Goal: Task Accomplishment & Management: Complete application form

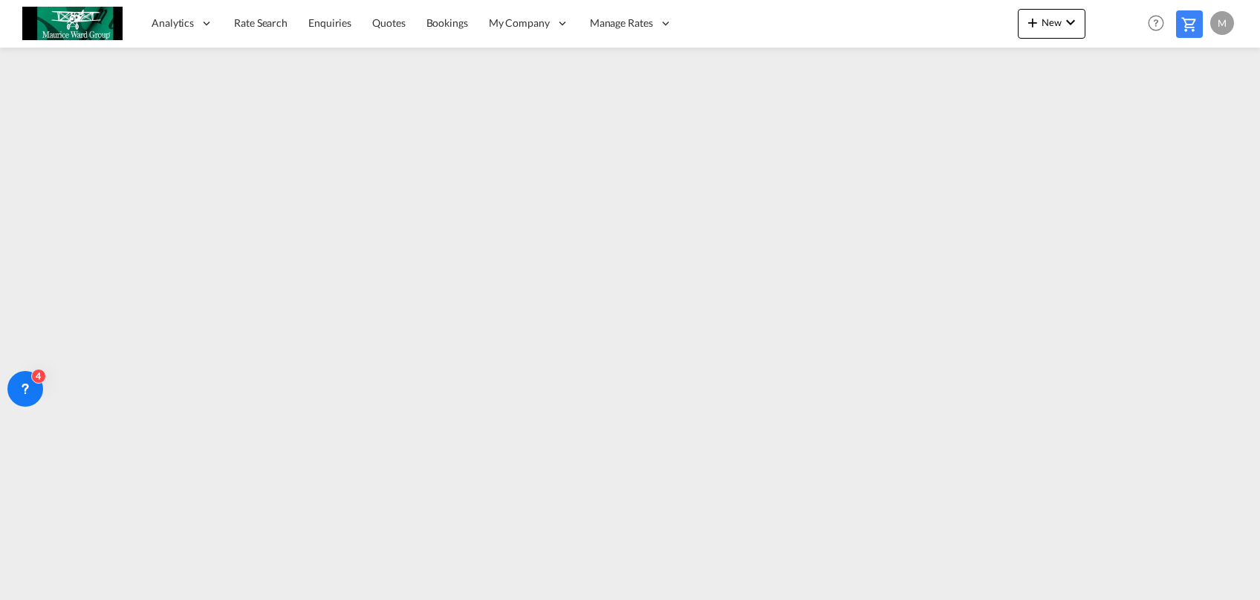
click at [273, 9] on link "Rate Search" at bounding box center [261, 23] width 74 height 48
click at [259, 39] on link "Rate Search" at bounding box center [261, 23] width 74 height 48
click at [369, 36] on link "Quotes" at bounding box center [389, 23] width 53 height 48
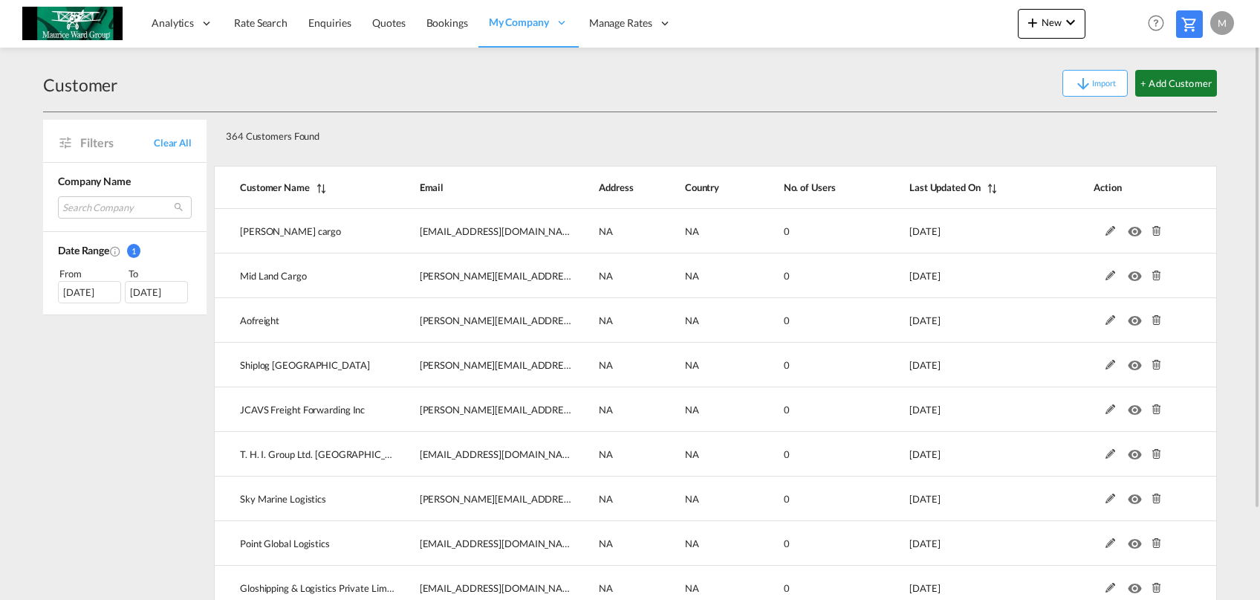
click at [1170, 88] on button "+ Add Customer" at bounding box center [1176, 83] width 82 height 27
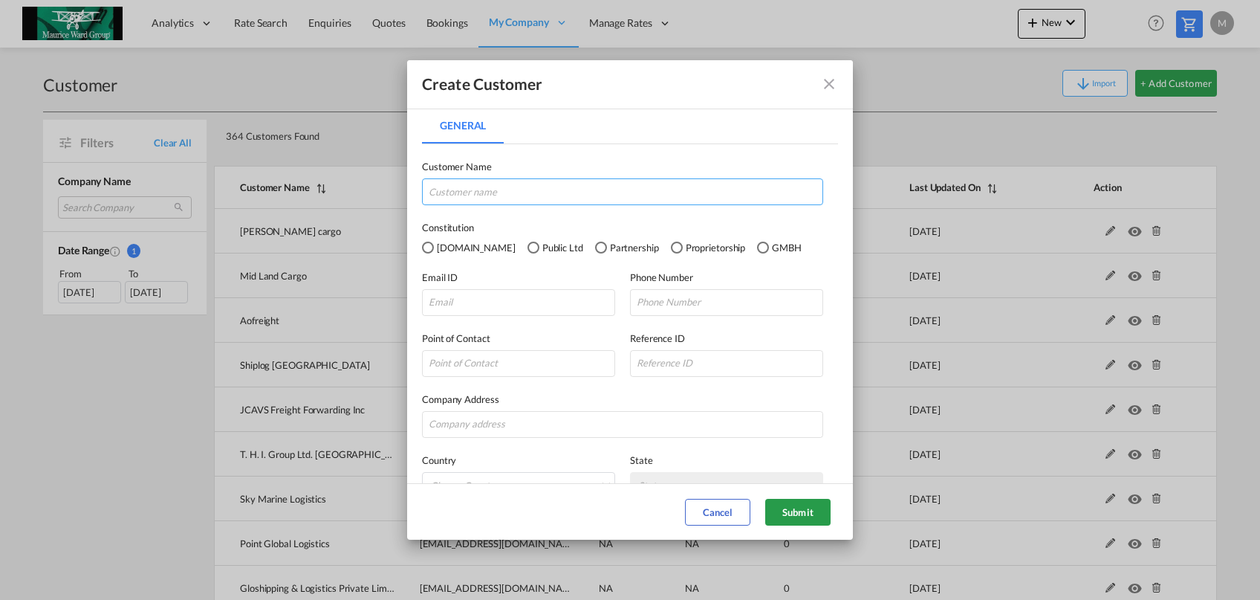
click at [530, 186] on input "General General ..." at bounding box center [622, 191] width 401 height 27
paste input "Cargocorp Logistics Spa ([GEOGRAPHIC_DATA])"
click at [530, 201] on input "Cargocorp Logistics Spa ([GEOGRAPHIC_DATA])" at bounding box center [622, 191] width 401 height 27
type input "Cargocorp Logistics Spa ([GEOGRAPHIC_DATA])"
click at [474, 267] on div "Email ID Phone Number" at bounding box center [630, 285] width 416 height 61
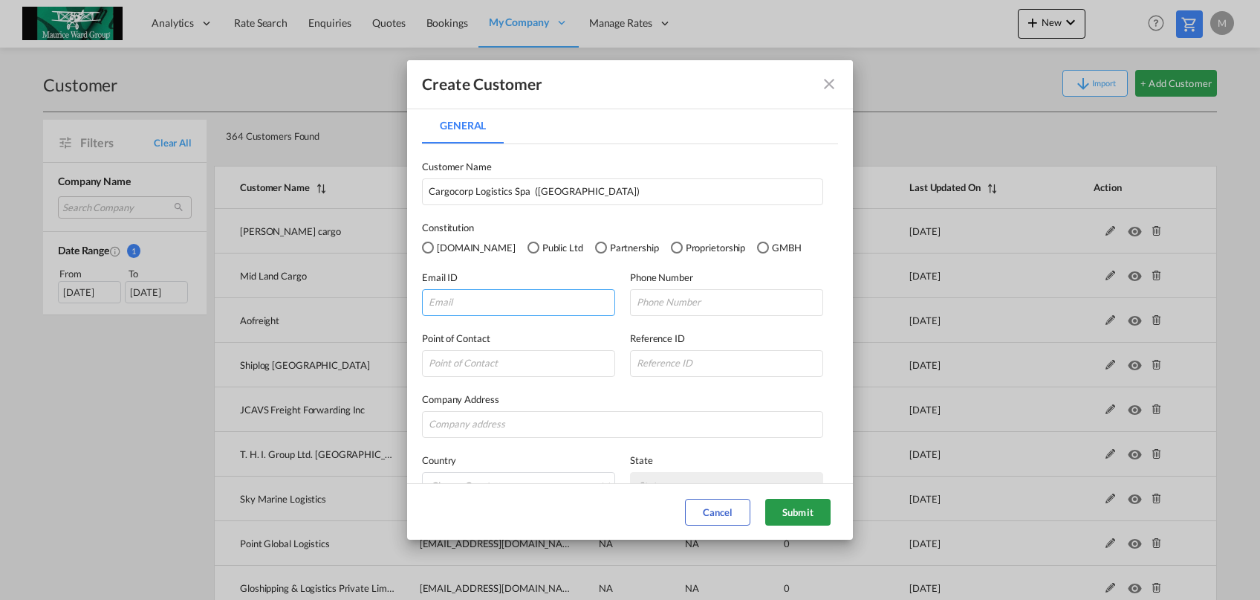
click at [474, 307] on input "General General ..." at bounding box center [518, 302] width 193 height 27
paste input "[EMAIL_ADDRESS][DOMAIN_NAME]"
click at [532, 305] on input "[EMAIL_ADDRESS][DOMAIN_NAME]" at bounding box center [518, 302] width 193 height 27
type input "[EMAIL_ADDRESS][DOMAIN_NAME]"
click at [809, 509] on button "Submit" at bounding box center [797, 512] width 65 height 27
